Goal: Check status: Check status

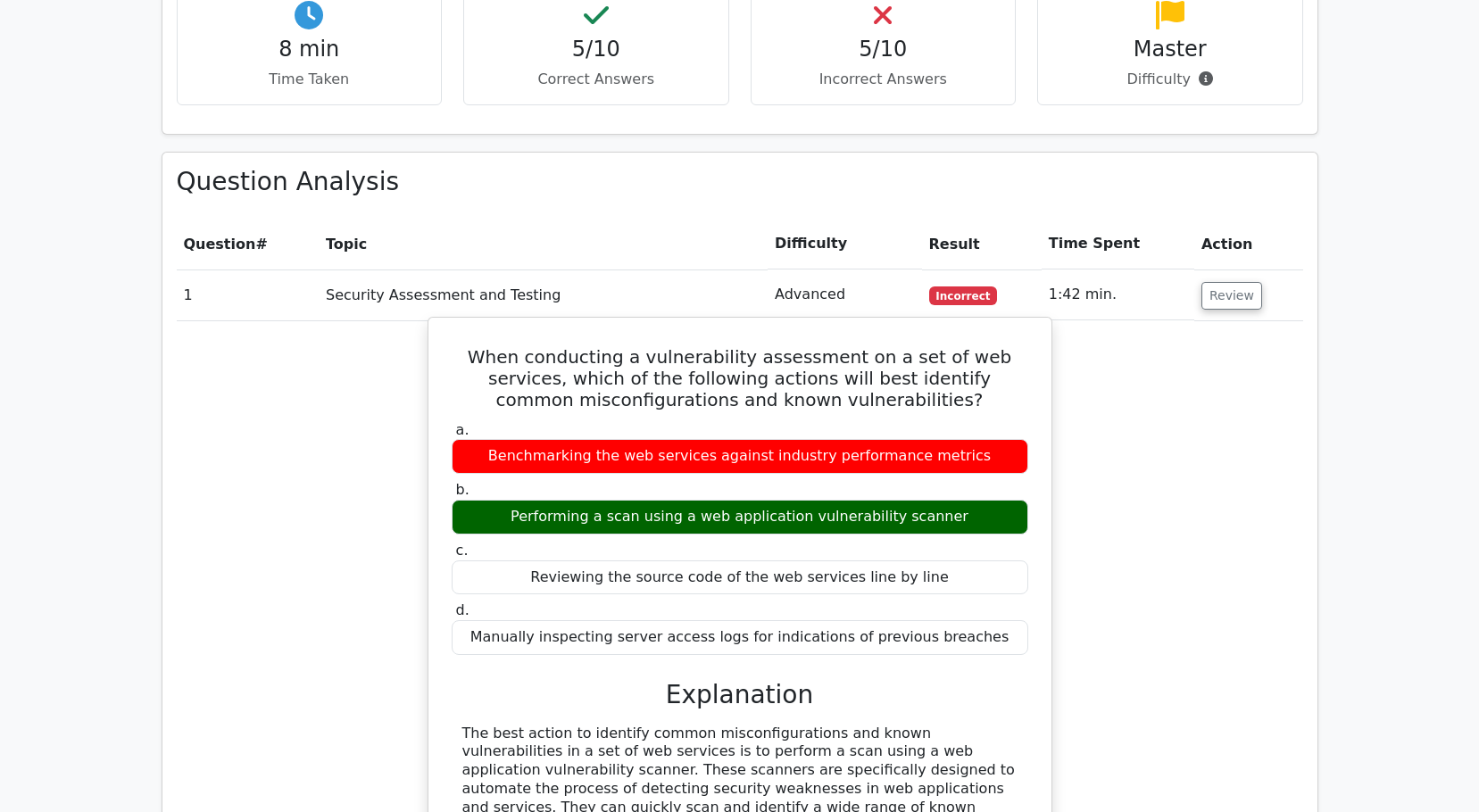
scroll to position [1225, 0]
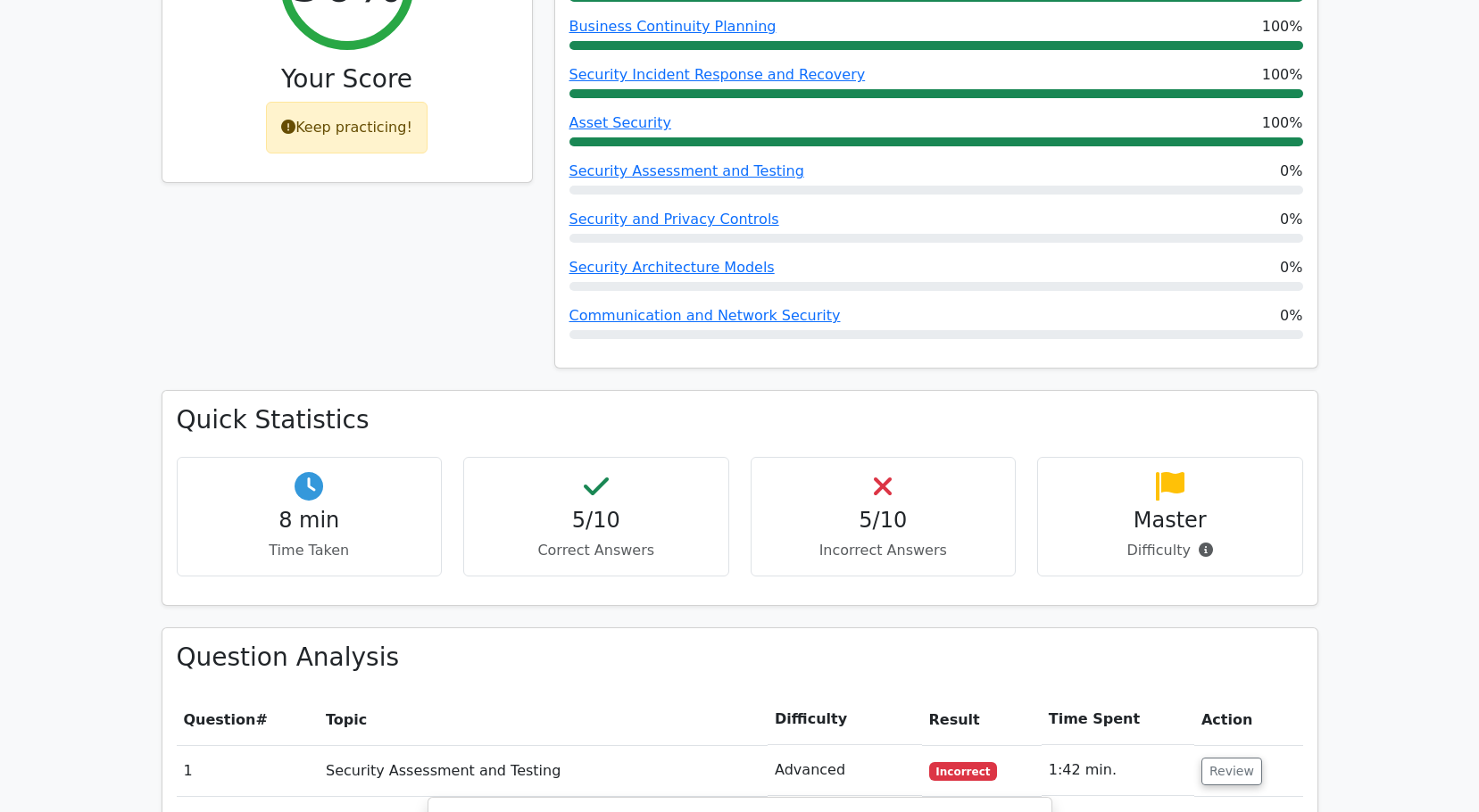
scroll to position [674, 0]
